Goal: Learn about a topic

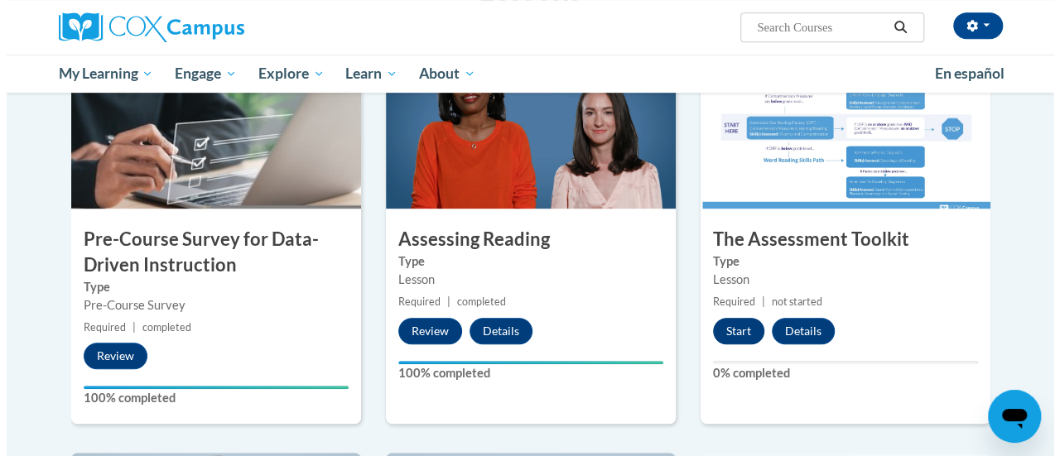
scroll to position [390, 0]
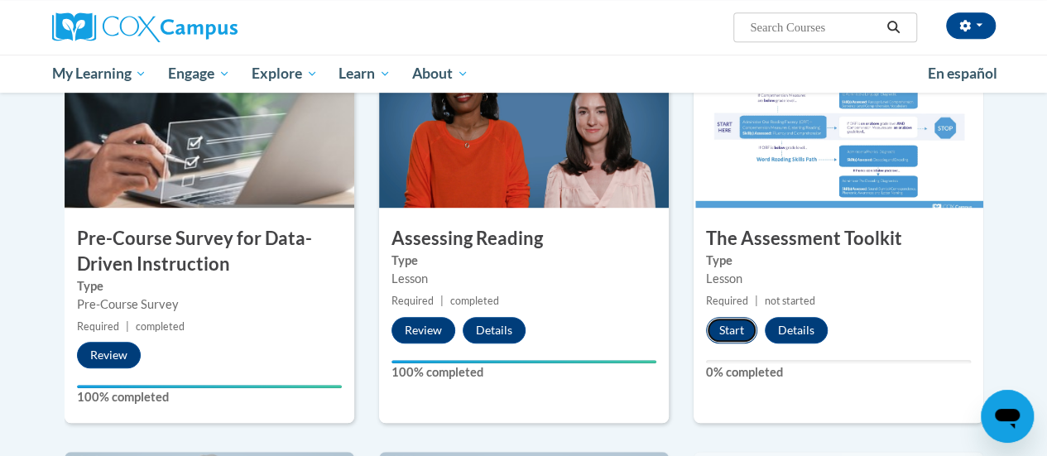
click at [728, 325] on button "Start" at bounding box center [731, 330] width 51 height 26
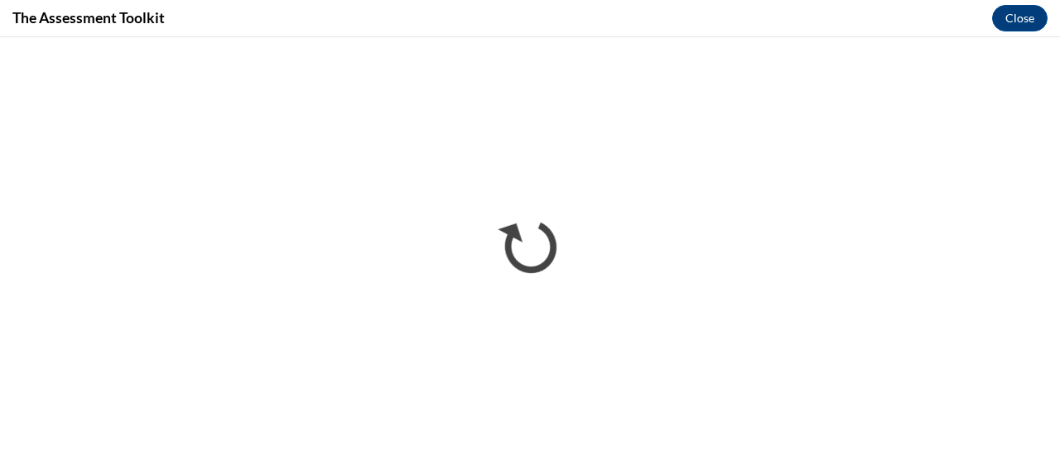
scroll to position [0, 0]
